Goal: Check status: Check status

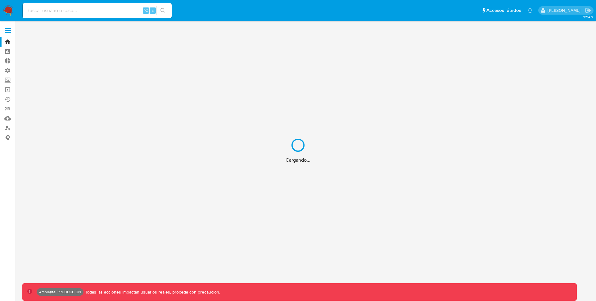
click at [113, 13] on div "Cargando..." at bounding box center [298, 150] width 596 height 301
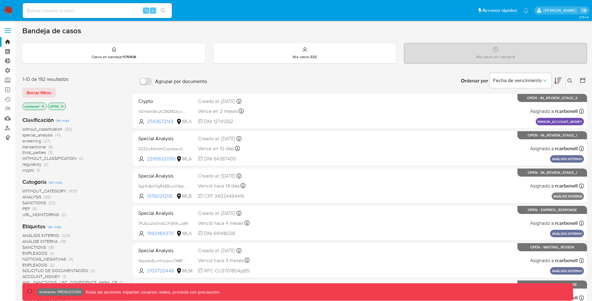
click at [109, 12] on input at bounding box center [97, 11] width 149 height 8
paste input "40202651"
type input "40202651"
click at [161, 9] on icon "search-icon" at bounding box center [163, 10] width 5 height 5
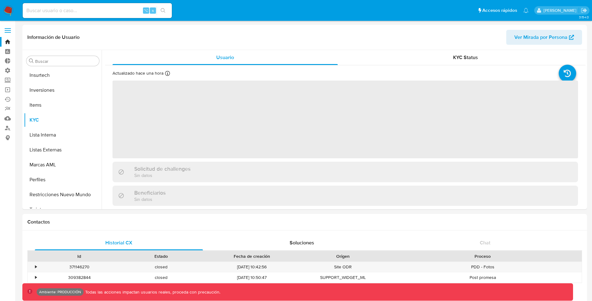
scroll to position [292, 0]
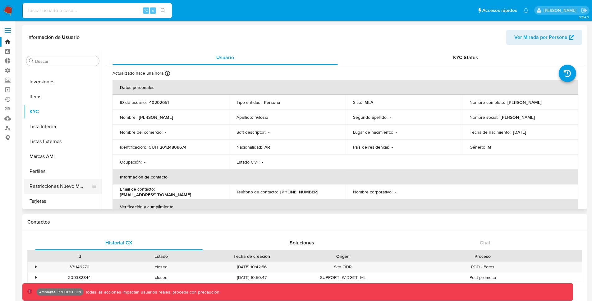
click at [61, 182] on button "Restricciones Nuevo Mundo" at bounding box center [60, 186] width 73 height 15
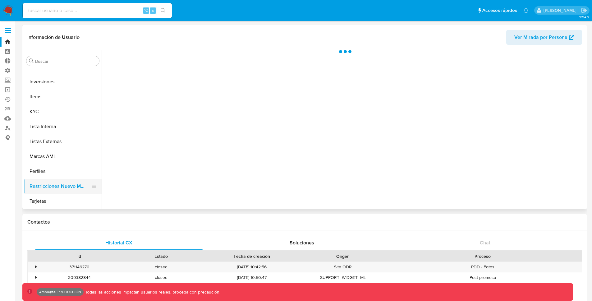
select select "10"
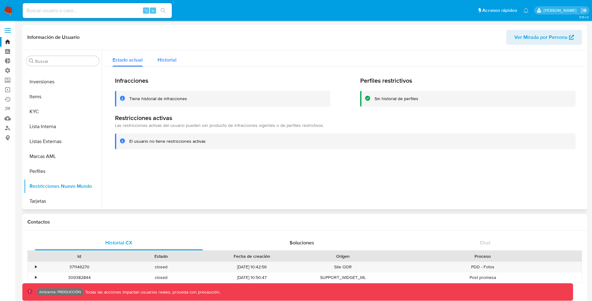
click at [179, 60] on button "Historial" at bounding box center [167, 58] width 34 height 16
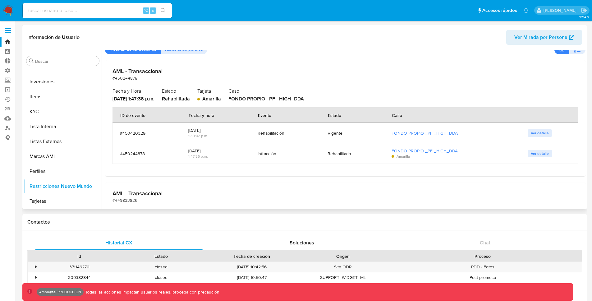
scroll to position [0, 0]
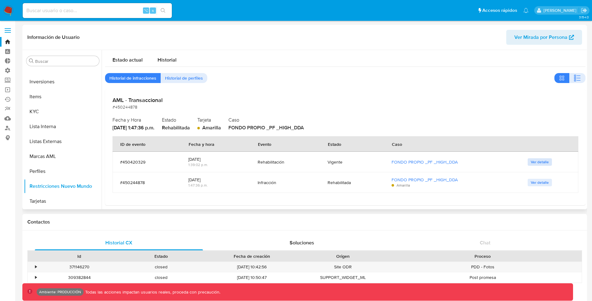
click at [527, 158] on button "Ver detalle" at bounding box center [539, 161] width 24 height 7
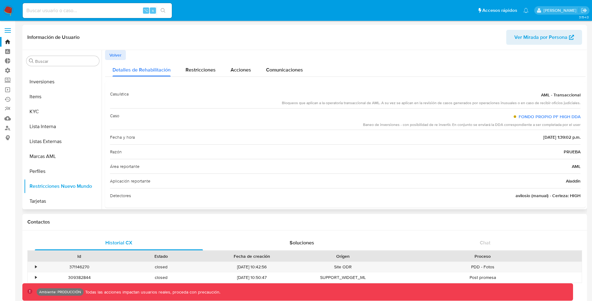
click at [124, 54] on button "Volver" at bounding box center [115, 55] width 21 height 10
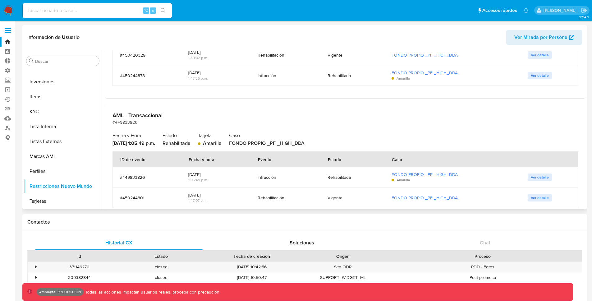
scroll to position [126, 0]
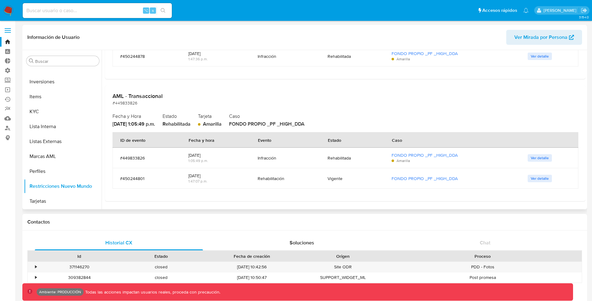
click at [531, 156] on span "Ver detalle" at bounding box center [540, 158] width 18 height 6
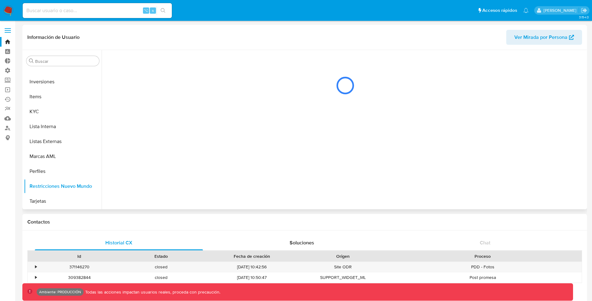
scroll to position [0, 0]
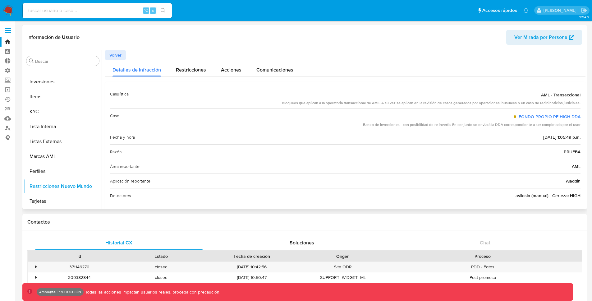
click at [291, 46] on div "Información de Usuario Ver Mirada por Persona" at bounding box center [304, 37] width 564 height 25
click at [202, 71] on span "Restricciones" at bounding box center [191, 69] width 30 height 7
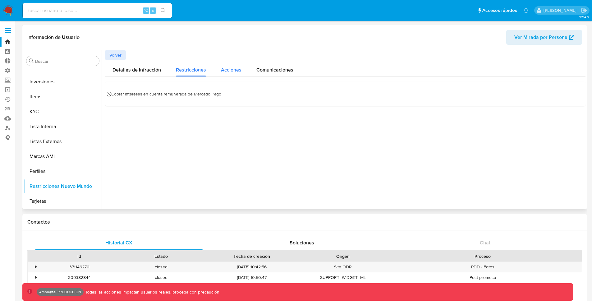
click at [227, 71] on span "Acciones" at bounding box center [231, 69] width 20 height 7
click at [283, 71] on span "Comunicaciones" at bounding box center [274, 69] width 37 height 7
click at [114, 53] on span "Volver" at bounding box center [115, 55] width 12 height 9
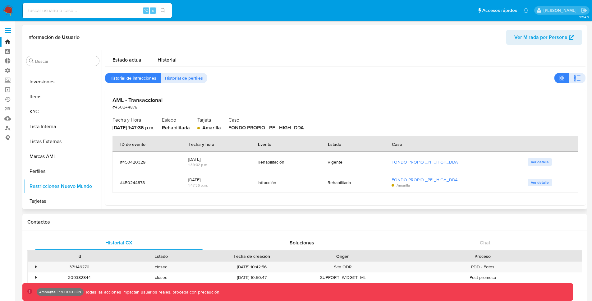
click at [213, 77] on div "Historial de infracciones Historial de perfiles" at bounding box center [345, 78] width 480 height 10
click at [191, 78] on span "Historial de perfiles" at bounding box center [184, 78] width 38 height 9
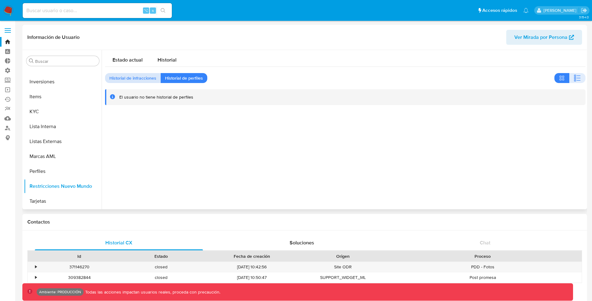
click at [118, 77] on span "Historial de infracciones" at bounding box center [132, 78] width 47 height 9
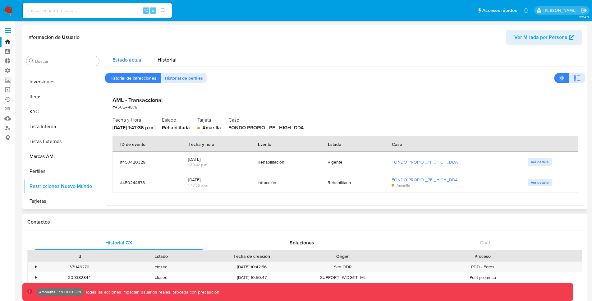
click at [126, 57] on span "Estado actual" at bounding box center [127, 59] width 30 height 7
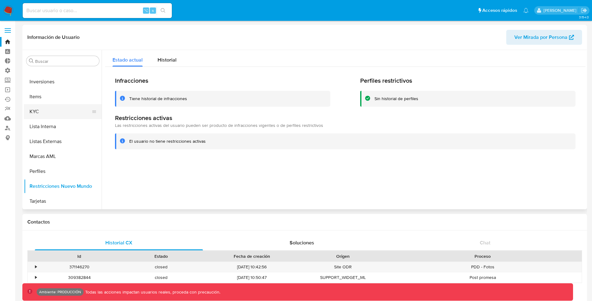
drag, startPoint x: 57, startPoint y: 109, endPoint x: 58, endPoint y: 113, distance: 4.1
click at [58, 112] on button "KYC" at bounding box center [60, 111] width 73 height 15
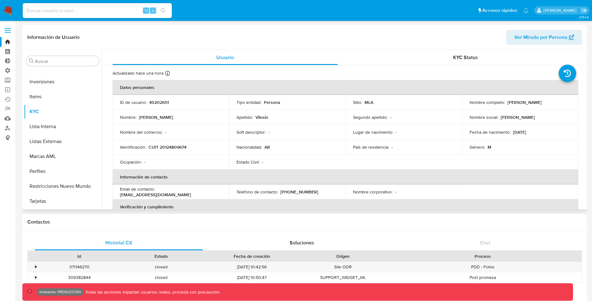
click at [394, 154] on td "País de residencia : -" at bounding box center [403, 146] width 116 height 15
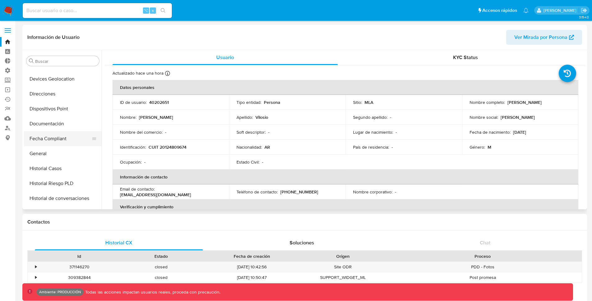
click at [50, 133] on button "Fecha Compliant" at bounding box center [60, 138] width 73 height 15
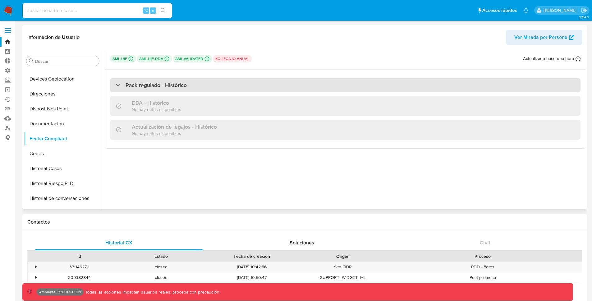
click at [174, 88] on h3 "Pack regulado - Histórico" at bounding box center [155, 85] width 61 height 7
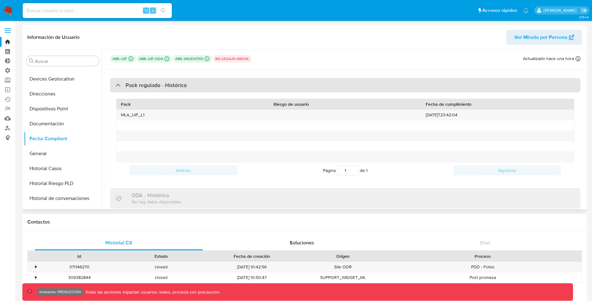
click at [168, 84] on h3 "Pack regulado - Histórico" at bounding box center [155, 85] width 61 height 7
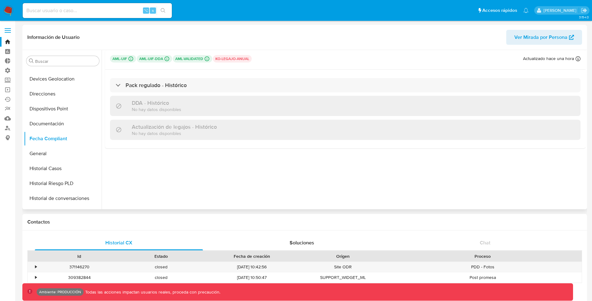
click at [205, 128] on h3 "Actualización de legajos - Histórico" at bounding box center [174, 126] width 85 height 7
click at [197, 108] on div "DDA - Histórico No hay datos disponibles" at bounding box center [345, 106] width 470 height 20
